Goal: Use online tool/utility

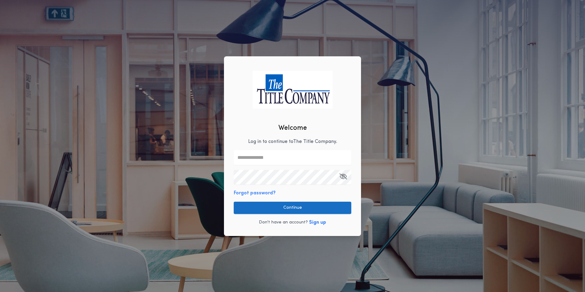
type input "**********"
click at [287, 208] on button "Continue" at bounding box center [293, 208] width 118 height 12
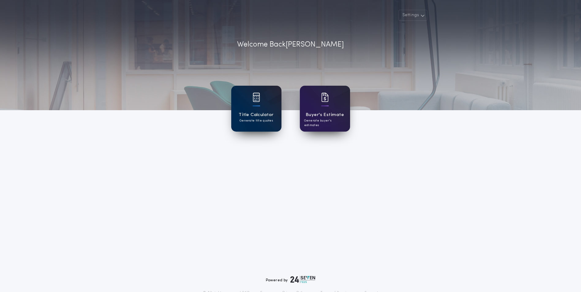
click at [253, 103] on div at bounding box center [256, 101] width 7 height 17
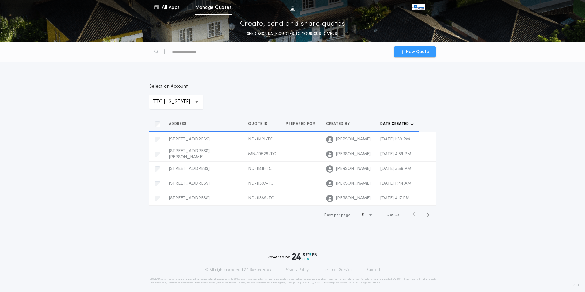
click at [415, 52] on span "New Quote" at bounding box center [418, 52] width 24 height 6
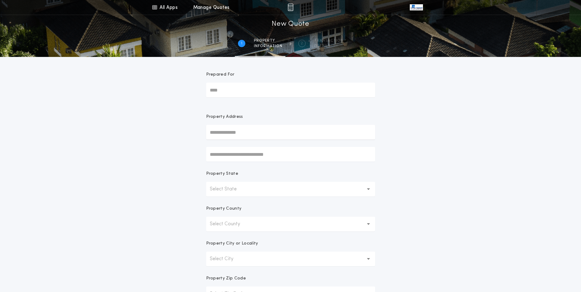
click at [231, 133] on input "text" at bounding box center [290, 132] width 169 height 15
click at [244, 146] on button "[STREET_ADDRESS][PERSON_NAME][PERSON_NAME]" at bounding box center [290, 144] width 169 height 9
type input "**********"
click at [464, 150] on div "**********" at bounding box center [290, 175] width 581 height 350
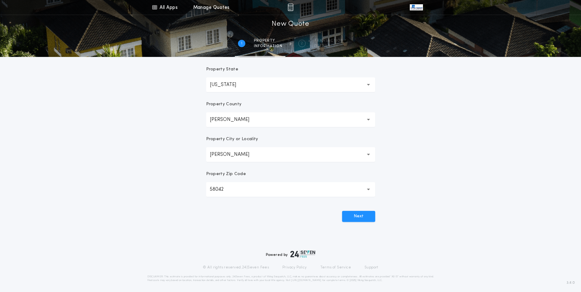
scroll to position [107, 0]
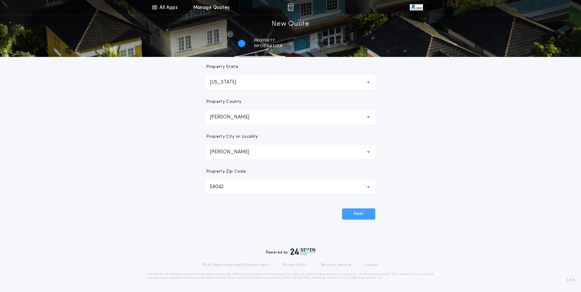
click at [356, 215] on button "Next" at bounding box center [358, 213] width 33 height 11
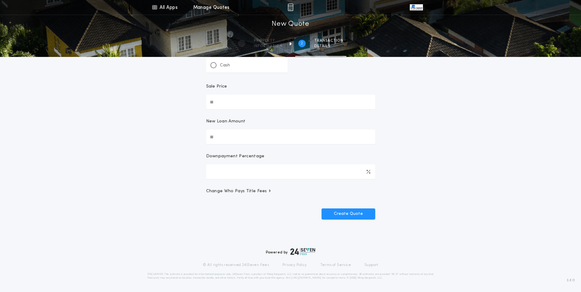
scroll to position [0, 0]
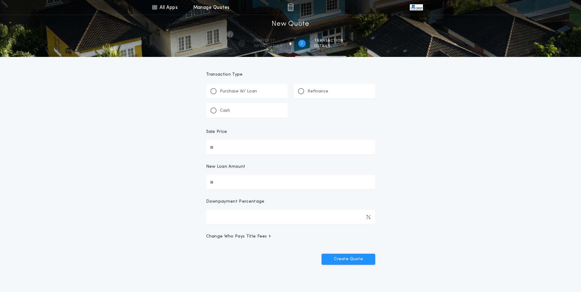
click at [343, 88] on div "Refinance" at bounding box center [334, 91] width 81 height 15
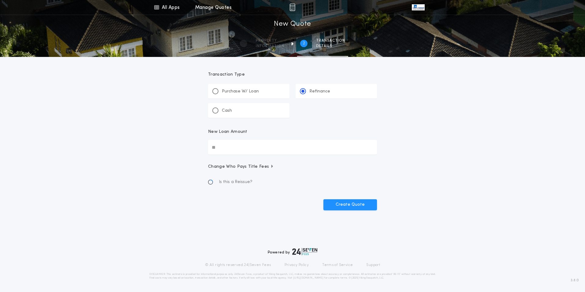
click at [286, 146] on input "New Loan Amount" at bounding box center [292, 147] width 169 height 15
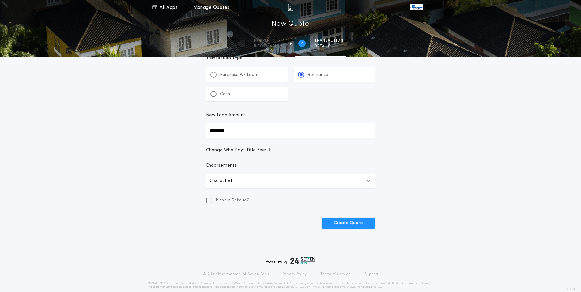
scroll to position [26, 0]
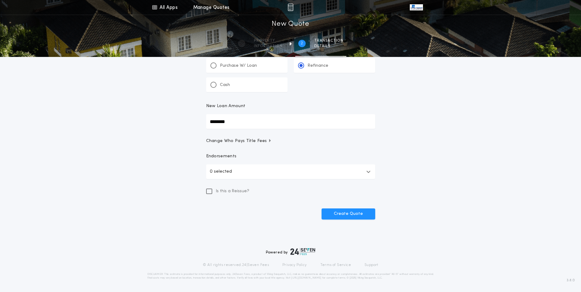
type input "********"
click at [317, 170] on button "0 selected" at bounding box center [290, 171] width 169 height 15
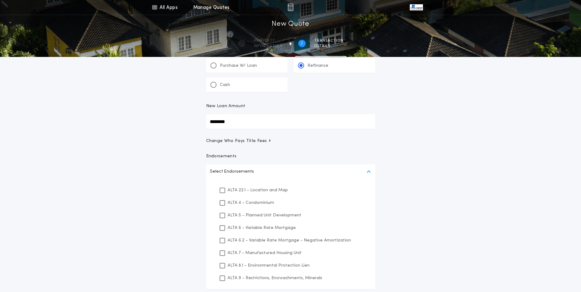
click at [284, 188] on p "ALTA 22.1 - Location and Map" at bounding box center [257, 190] width 60 height 6
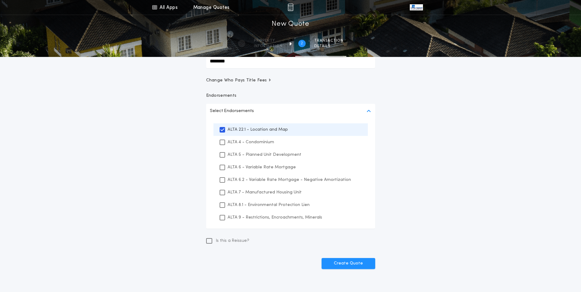
scroll to position [87, 0]
click at [256, 203] on p "ALTA 8.1 - Environmental Protection Lien" at bounding box center [268, 204] width 82 height 6
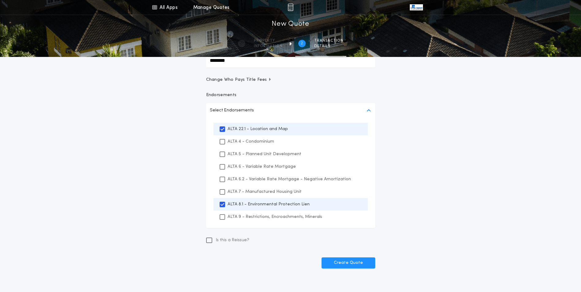
click at [253, 216] on p "ALTA 9 - Restrictions, Encroachments, Minerals" at bounding box center [274, 217] width 95 height 6
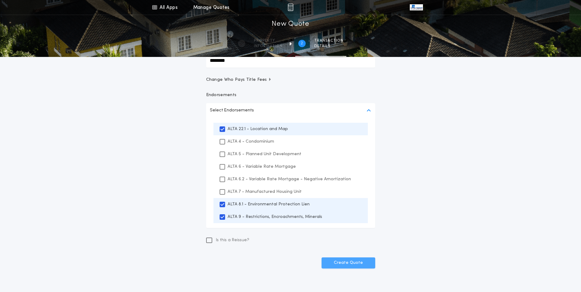
click at [336, 265] on button "Create Quote" at bounding box center [348, 262] width 54 height 11
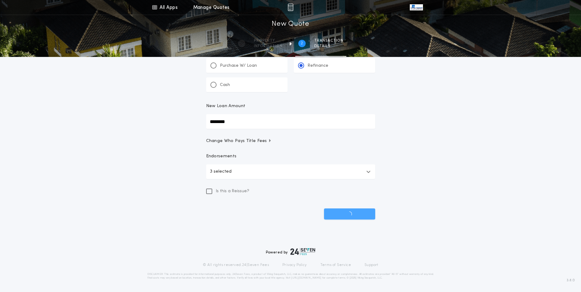
scroll to position [26, 0]
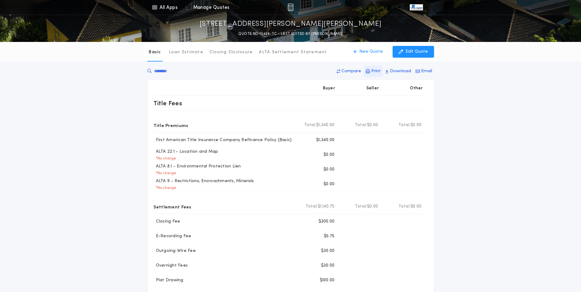
click at [377, 71] on p "Print" at bounding box center [375, 71] width 9 height 6
